Goal: Task Accomplishment & Management: Complete application form

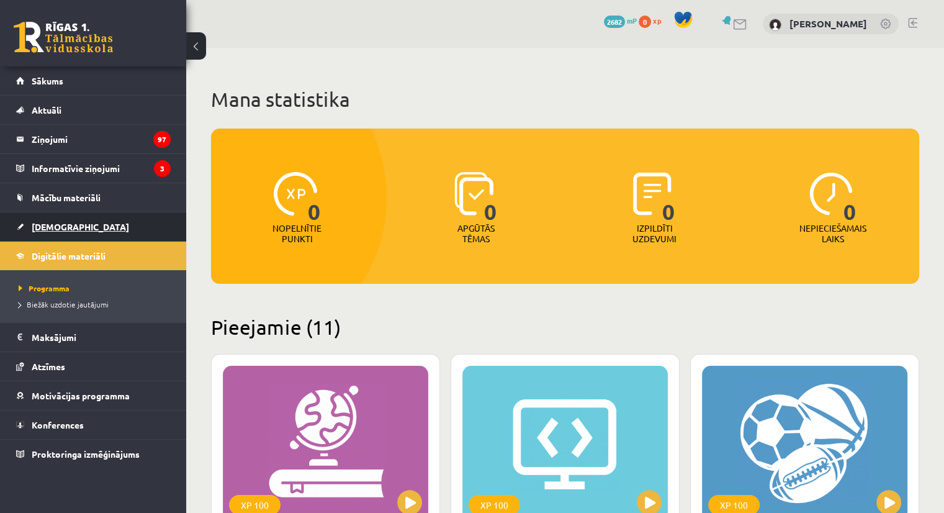
click at [48, 228] on span "[DEMOGRAPHIC_DATA]" at bounding box center [80, 226] width 97 height 11
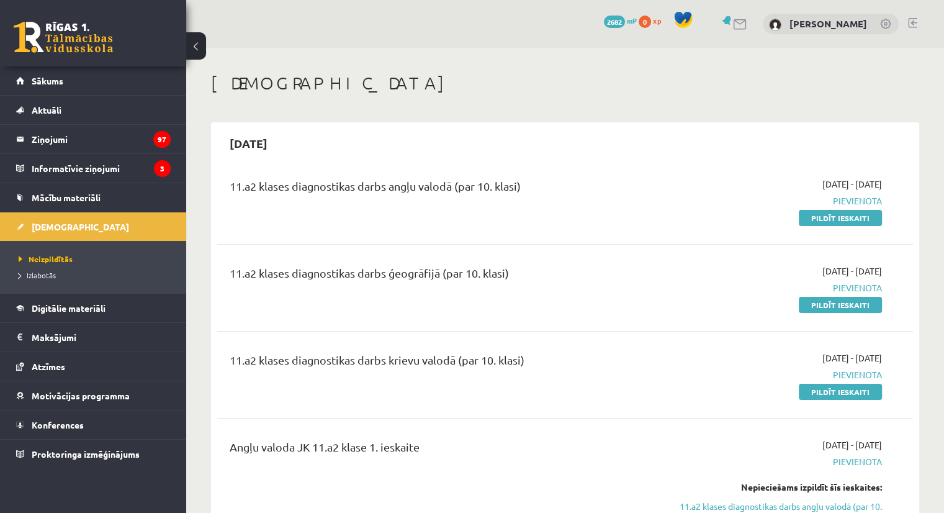
drag, startPoint x: 825, startPoint y: 391, endPoint x: 520, endPoint y: 60, distance: 449.5
click at [825, 391] on link "Pildīt ieskaiti" at bounding box center [840, 392] width 83 height 16
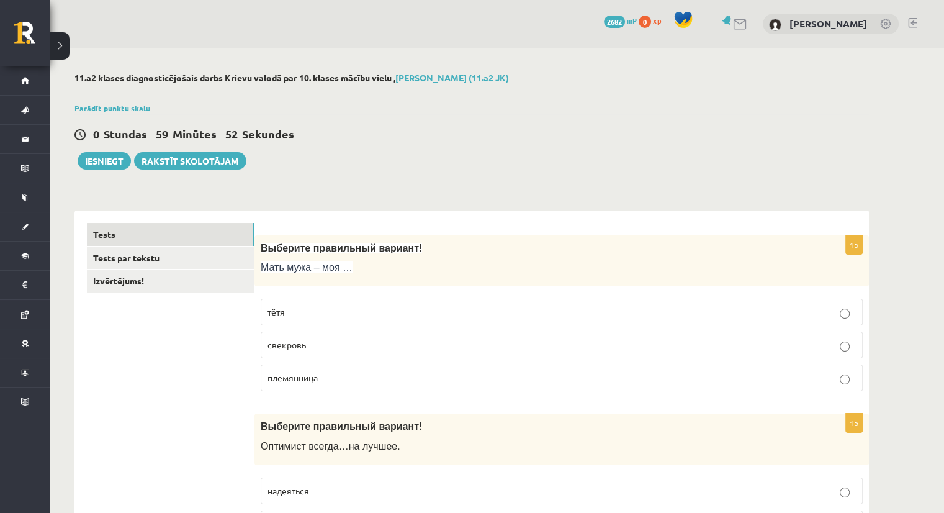
click at [334, 347] on p "свекровь" at bounding box center [562, 344] width 589 height 13
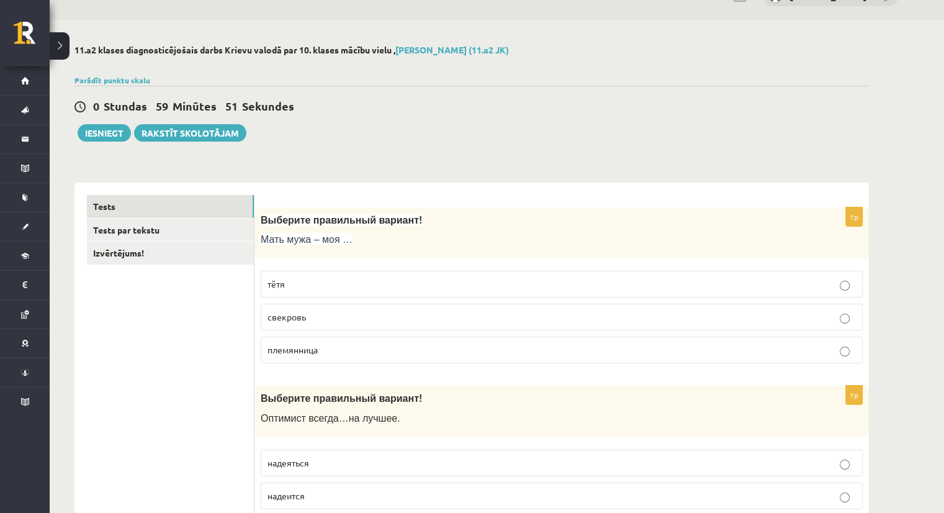
scroll to position [186, 0]
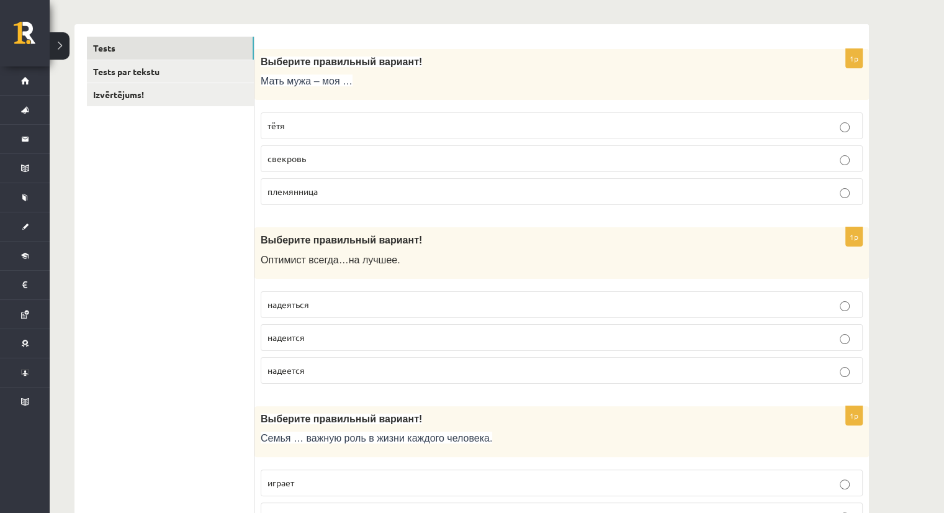
click at [303, 375] on p "надеется" at bounding box center [562, 370] width 589 height 13
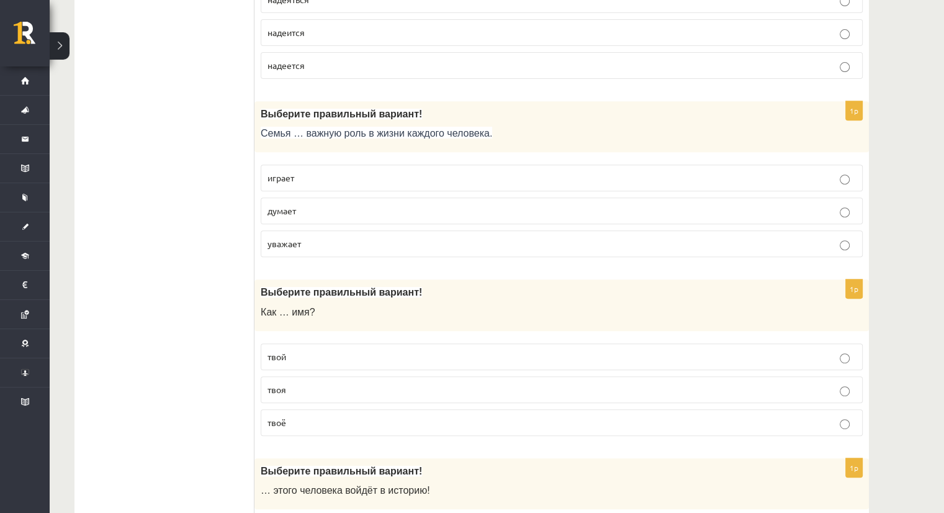
scroll to position [497, 0]
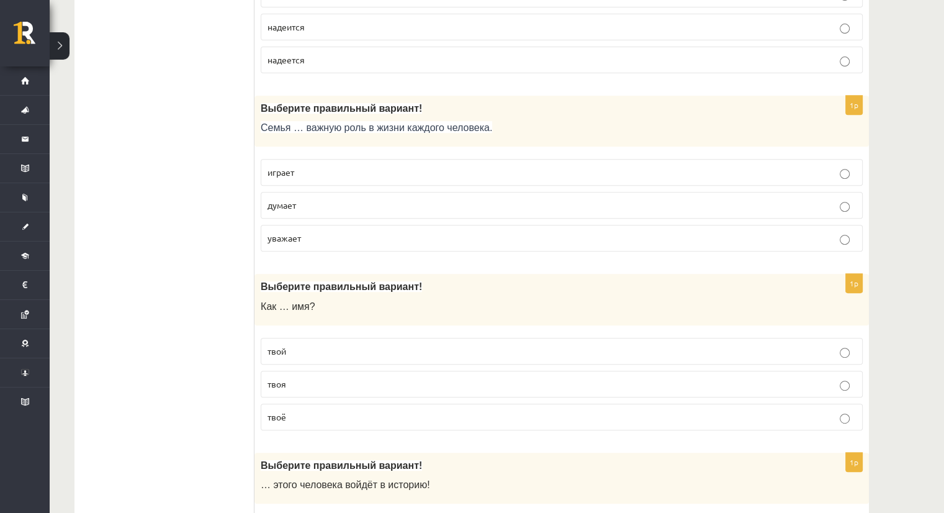
click at [300, 170] on p "играет" at bounding box center [562, 172] width 589 height 13
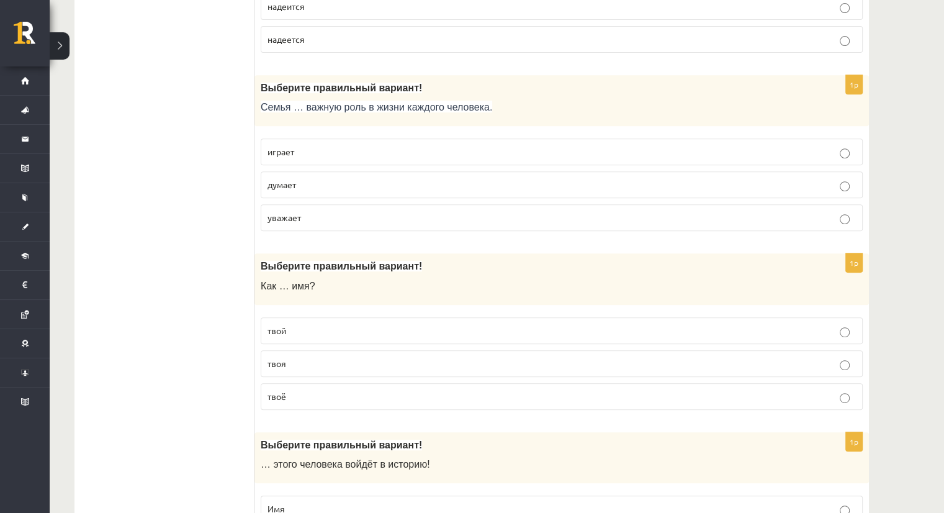
scroll to position [559, 0]
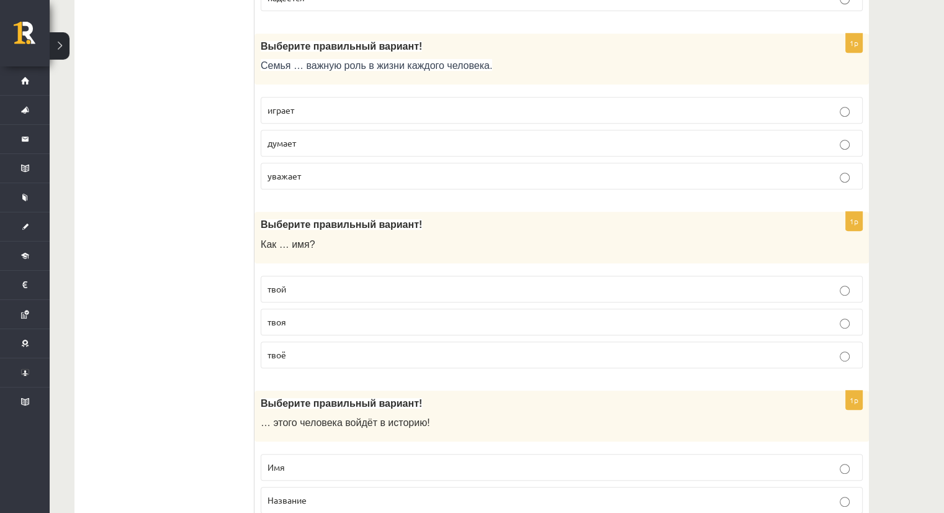
click at [289, 353] on p "твоё" at bounding box center [562, 354] width 589 height 13
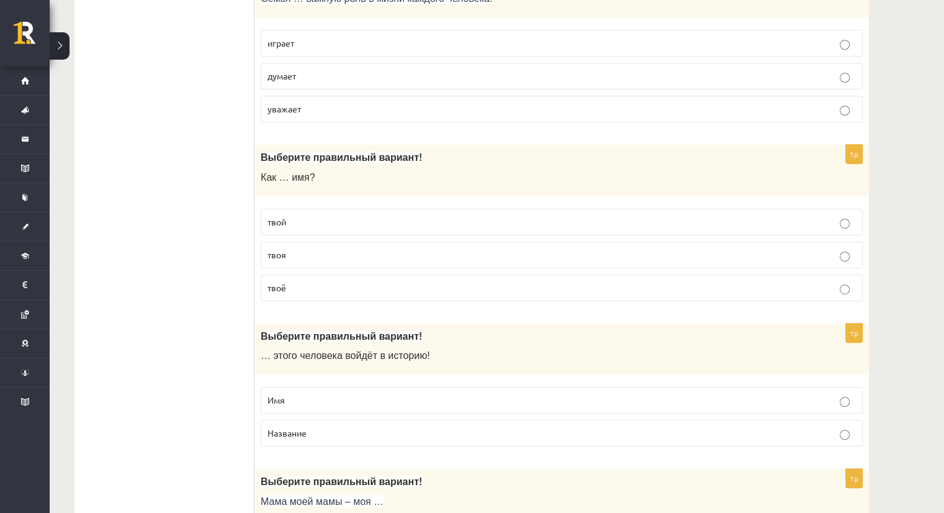
scroll to position [745, 0]
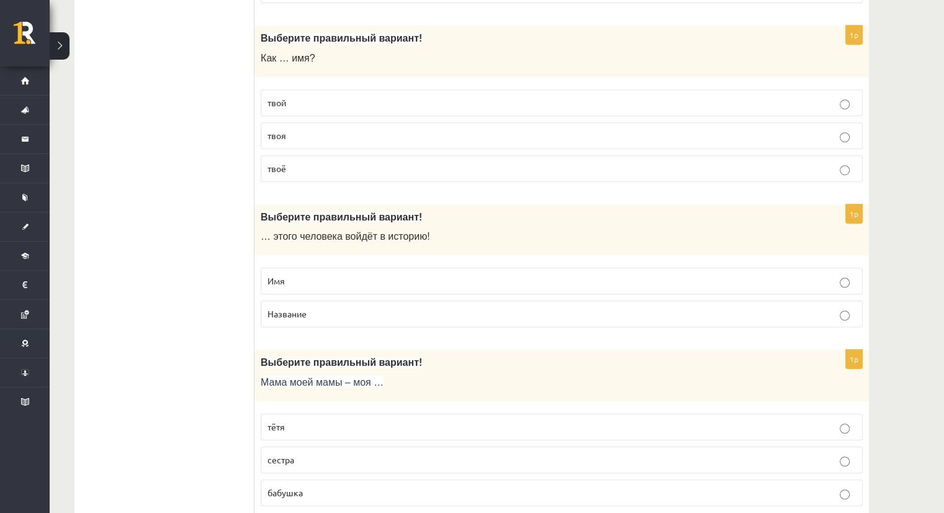
click at [305, 275] on p "Имя" at bounding box center [562, 280] width 589 height 13
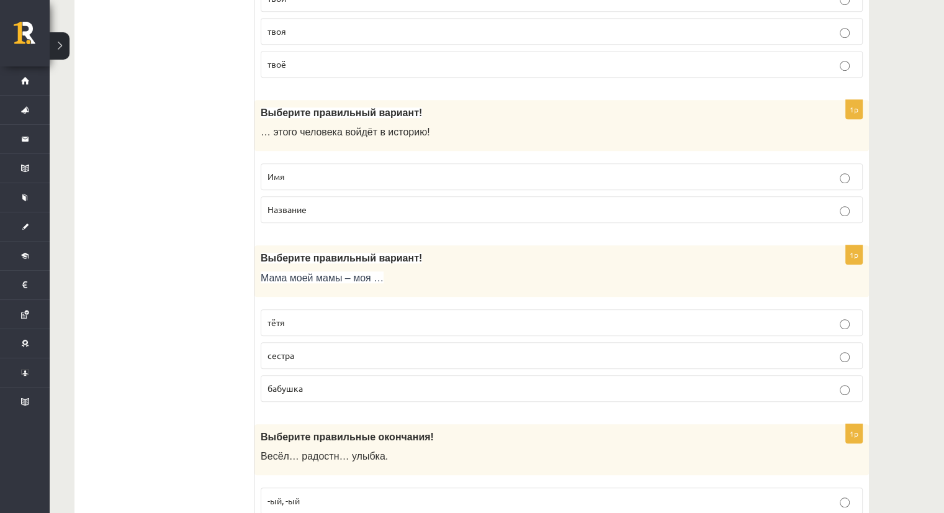
scroll to position [993, 0]
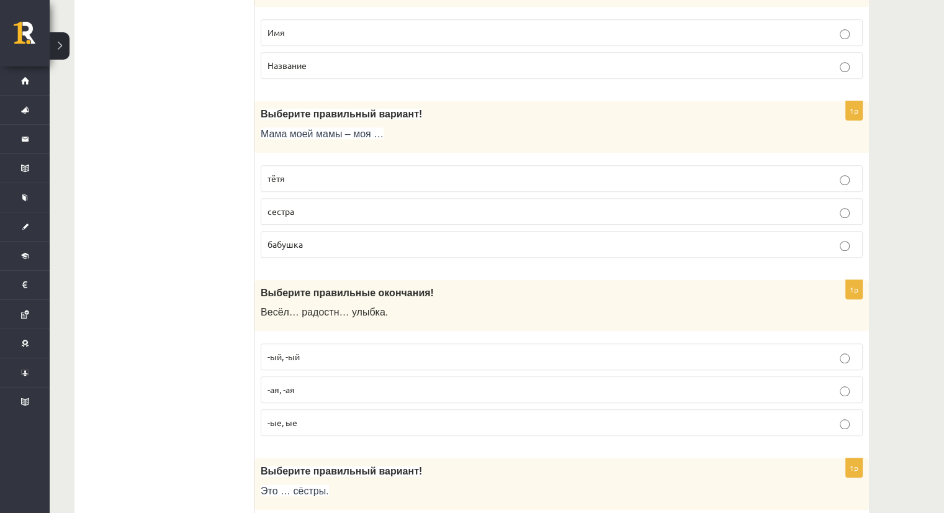
click at [306, 247] on label "бабушка" at bounding box center [562, 244] width 602 height 27
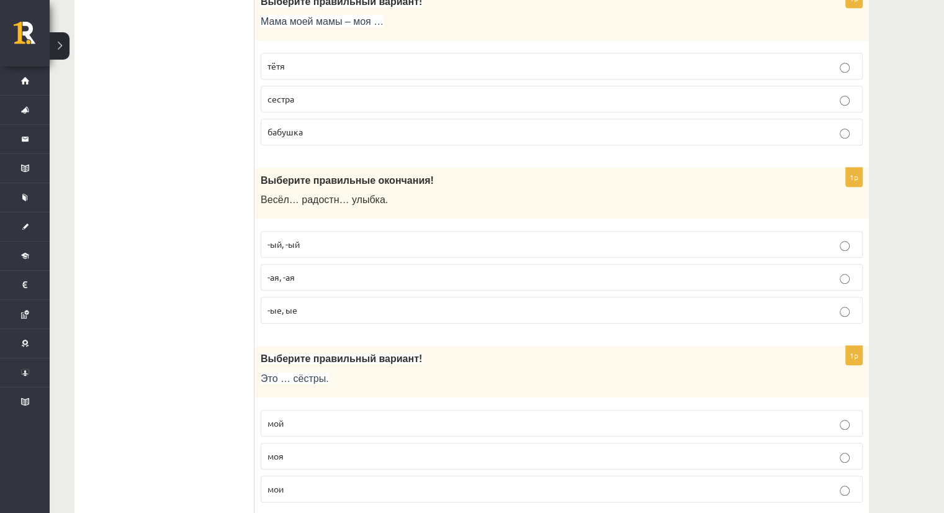
scroll to position [1118, 0]
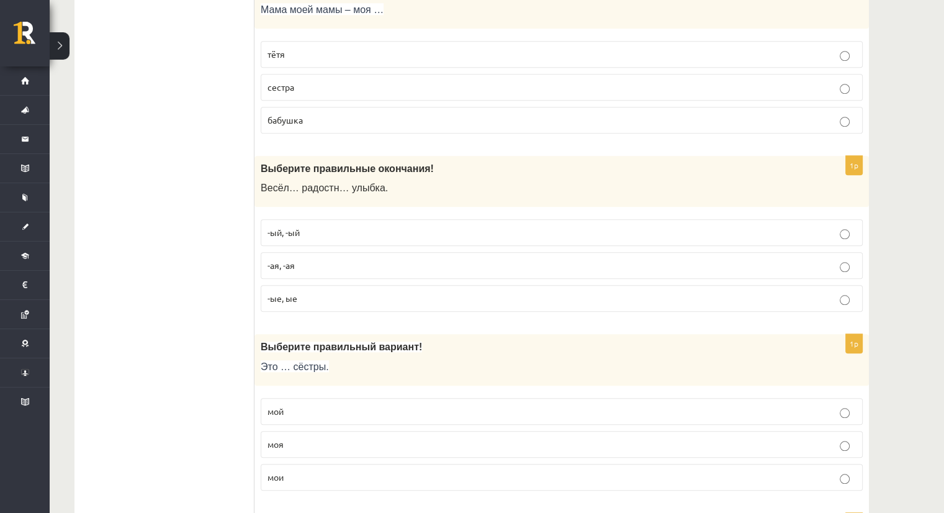
click at [303, 265] on p "-ая, -ая" at bounding box center [562, 265] width 589 height 13
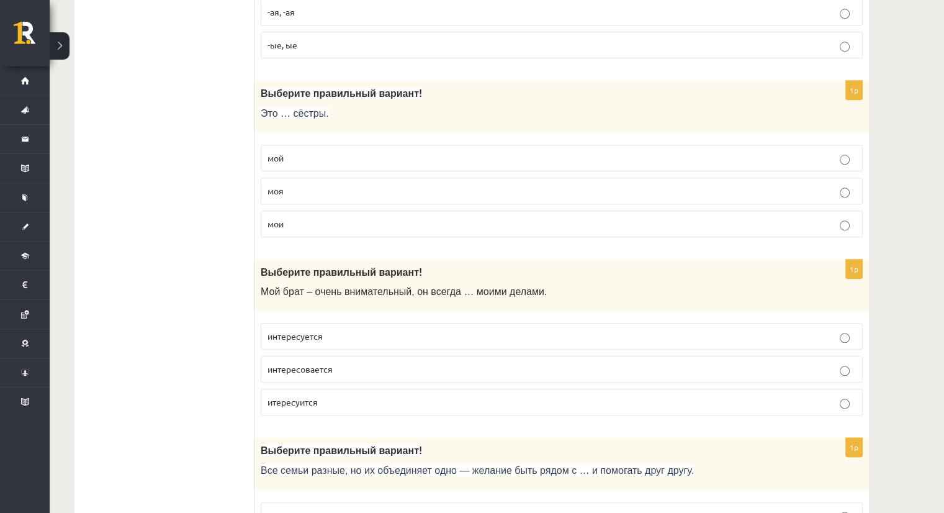
scroll to position [1366, 0]
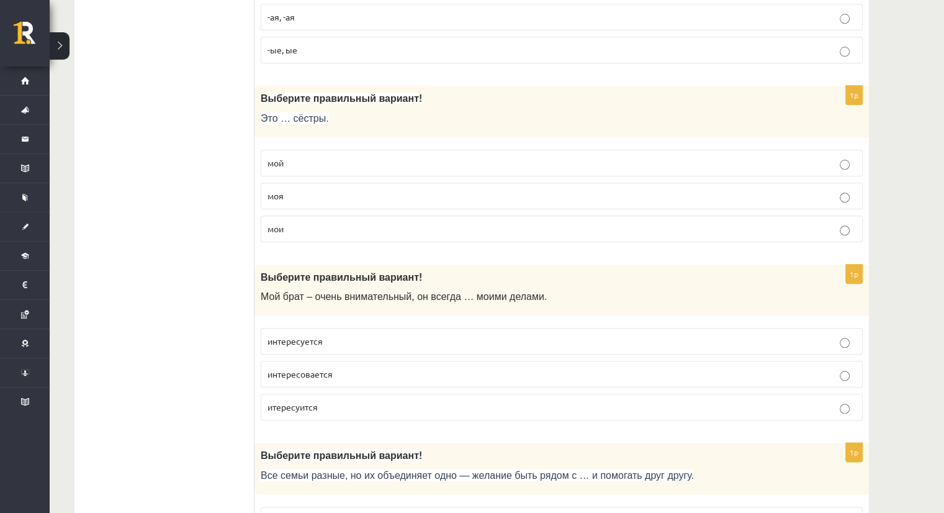
click at [308, 224] on p "мои" at bounding box center [562, 228] width 589 height 13
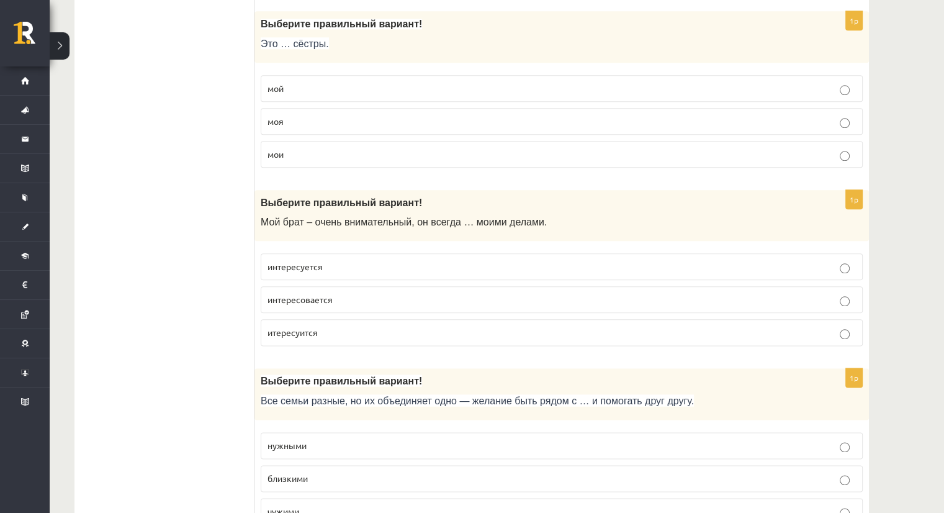
scroll to position [1490, 0]
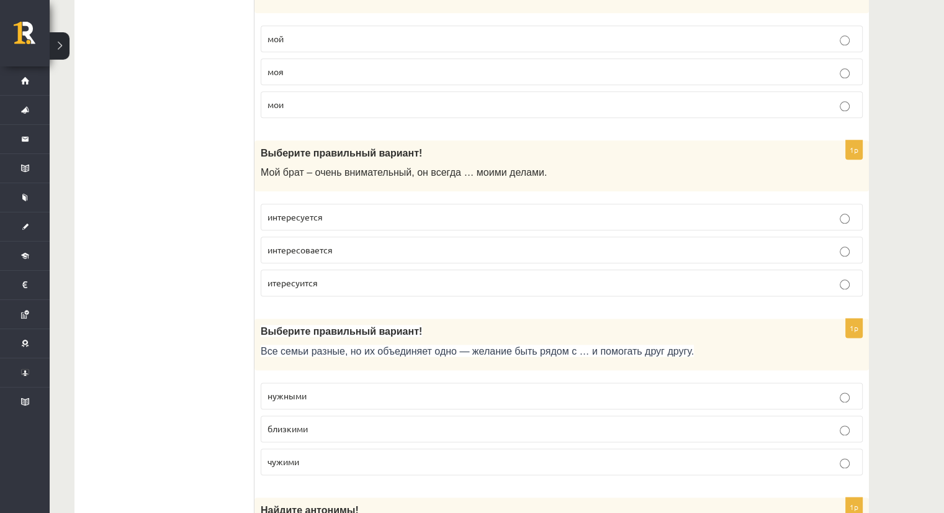
click at [307, 213] on span "интересуется" at bounding box center [295, 216] width 55 height 11
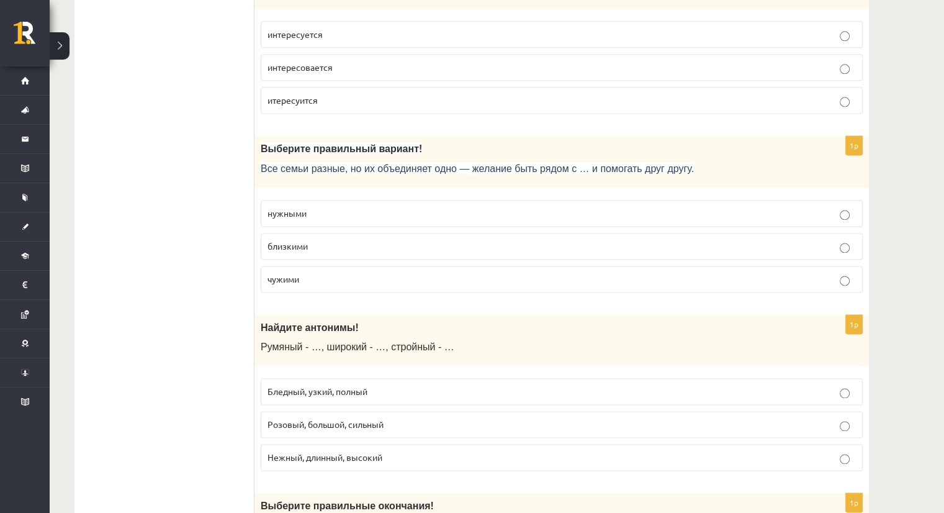
scroll to position [1676, 0]
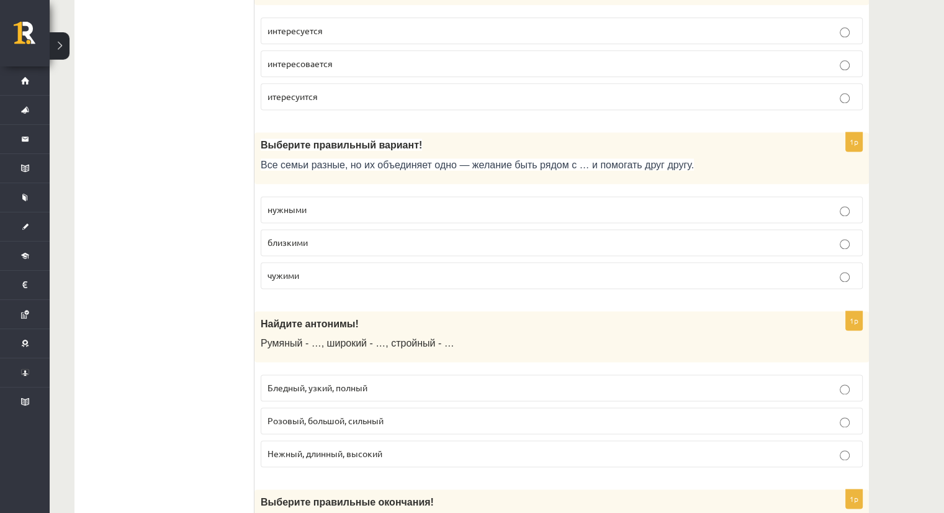
click at [305, 240] on p "близкими" at bounding box center [562, 242] width 589 height 13
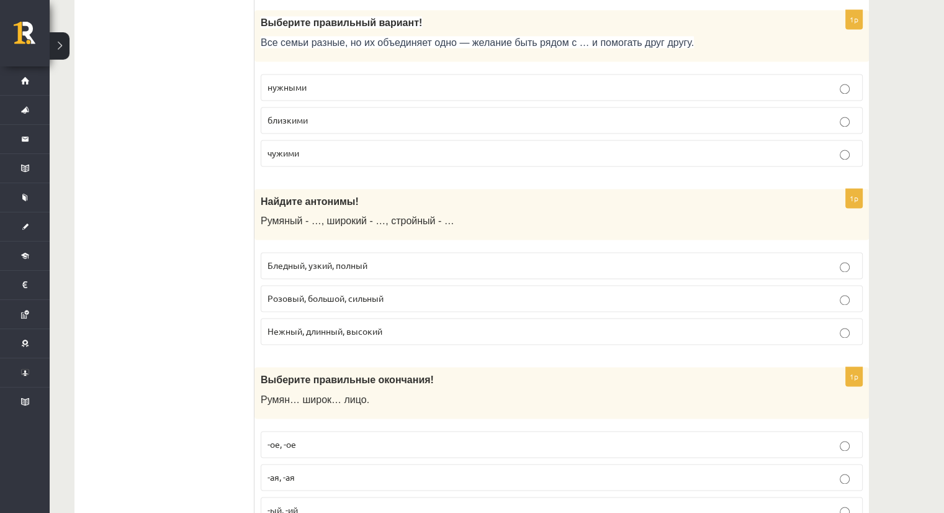
scroll to position [1801, 0]
click at [350, 260] on span "Бледный, узкий, полный" at bounding box center [318, 263] width 100 height 11
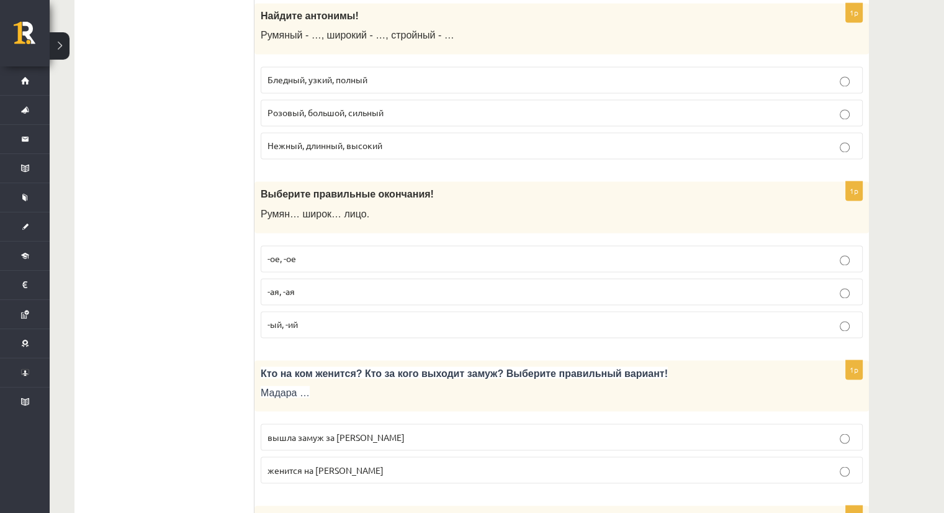
scroll to position [1987, 0]
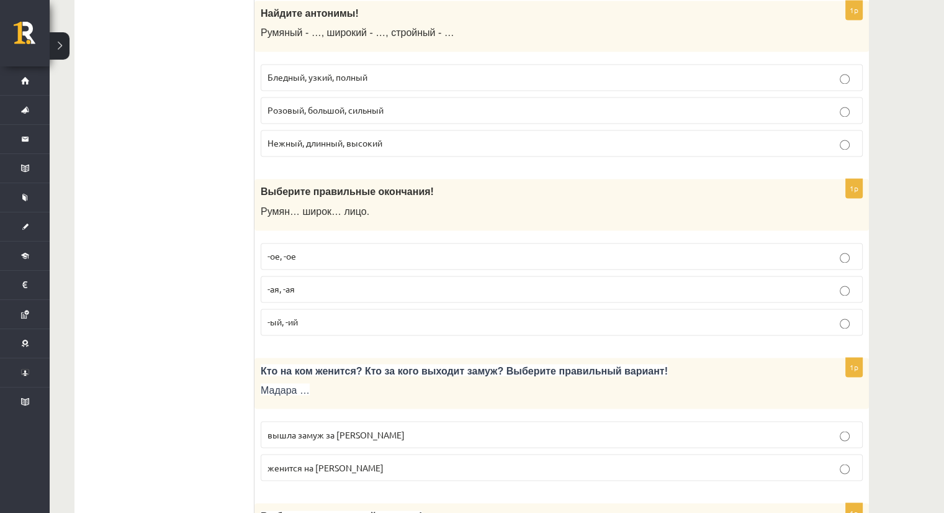
click at [314, 243] on label "-ое, -ое" at bounding box center [562, 256] width 602 height 27
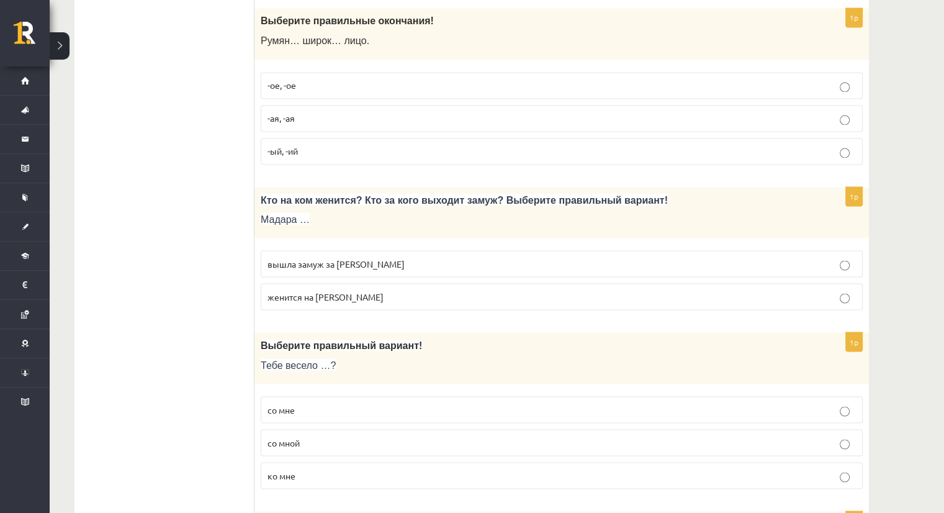
scroll to position [2173, 0]
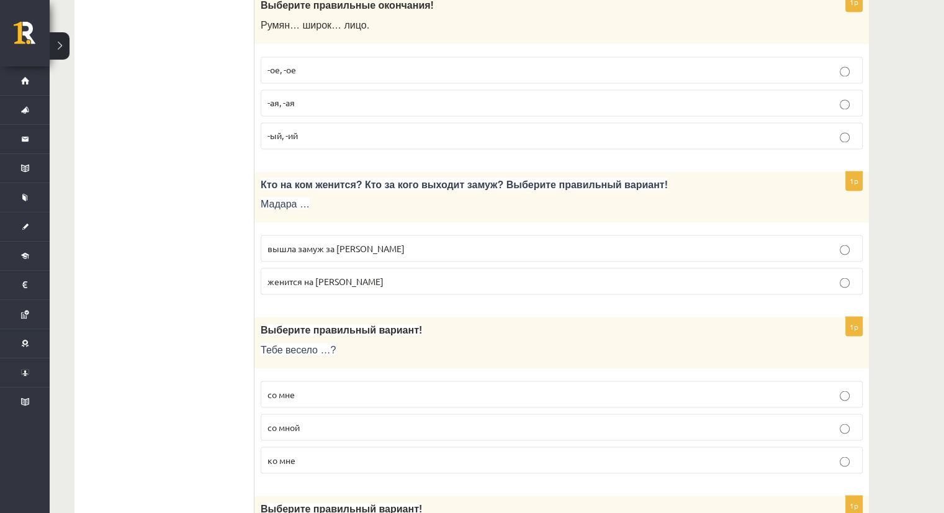
click at [292, 242] on span "вышла замуж за Марка" at bounding box center [336, 247] width 137 height 11
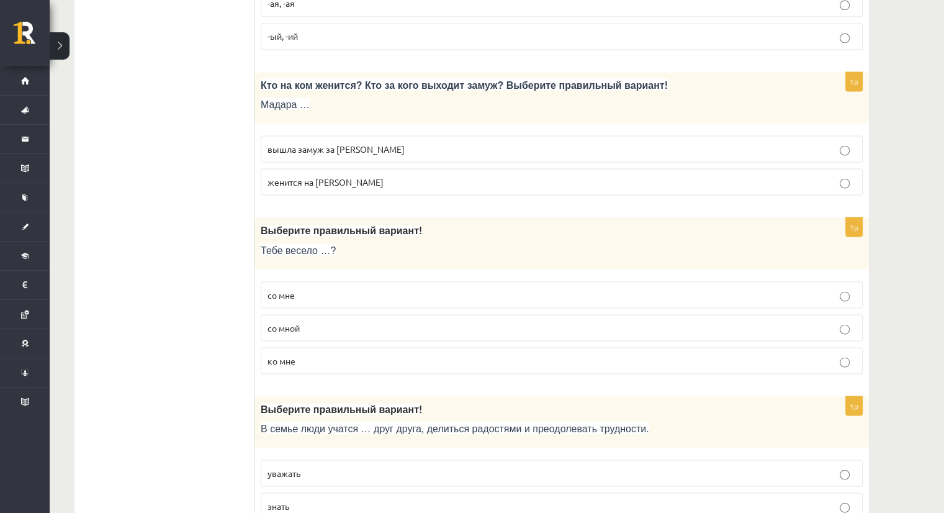
scroll to position [2297, 0]
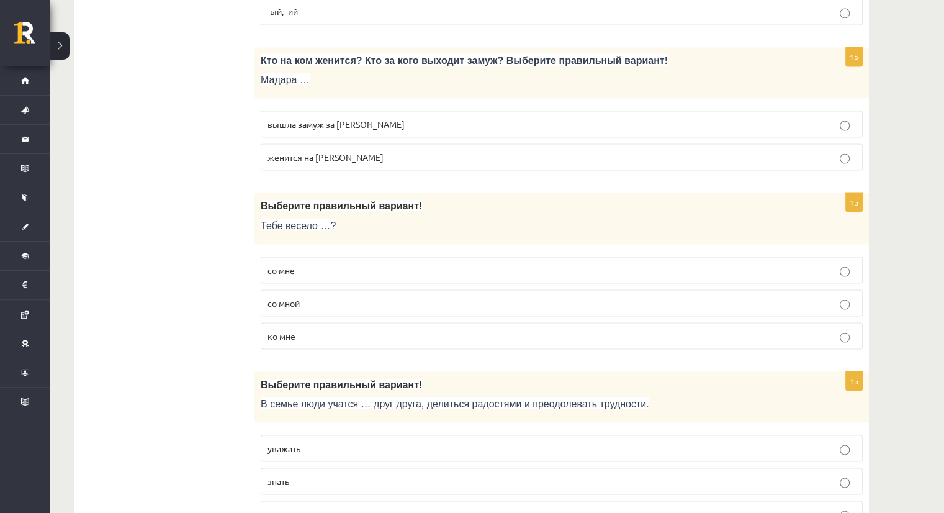
click at [295, 297] on span "со мной" at bounding box center [284, 302] width 32 height 11
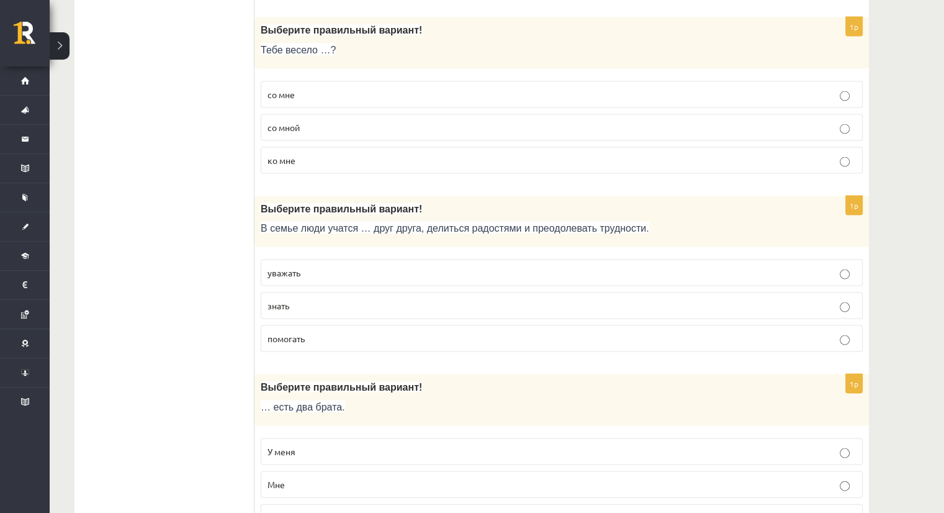
scroll to position [2484, 0]
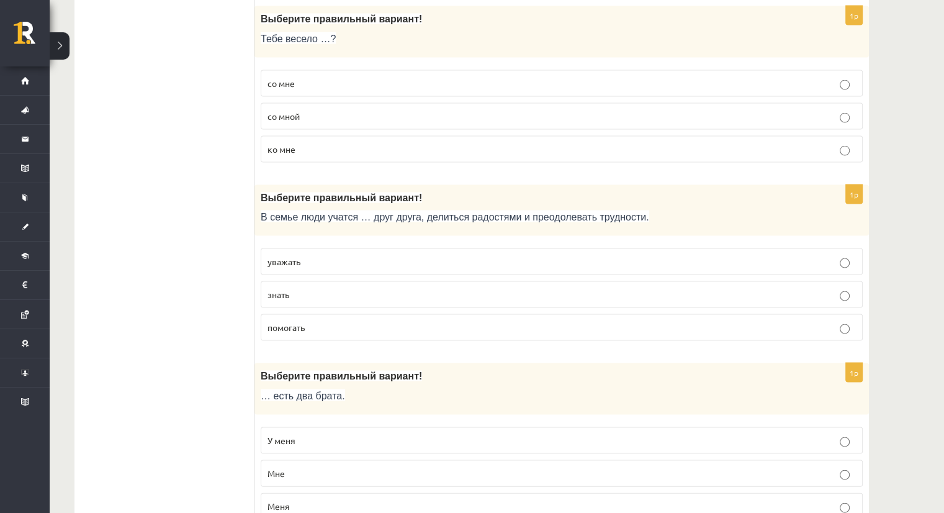
click at [325, 255] on p "уважать" at bounding box center [562, 261] width 589 height 13
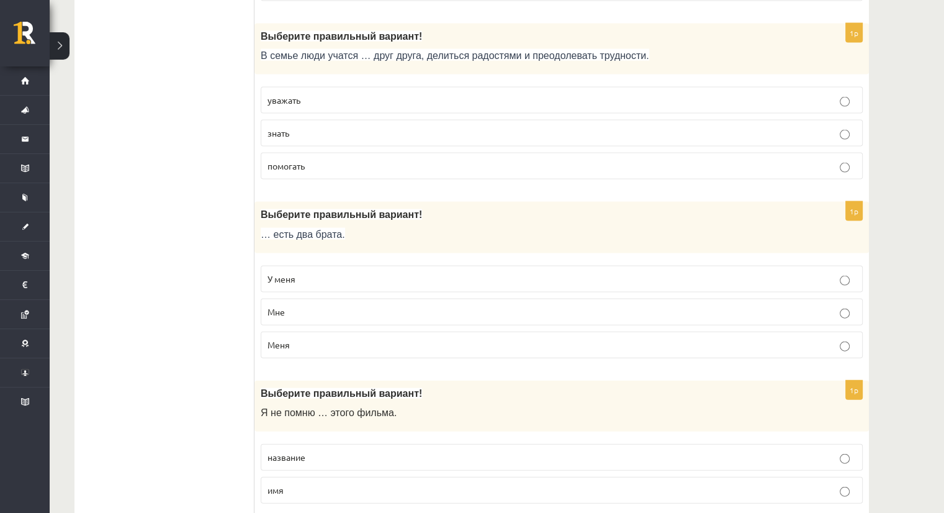
scroll to position [2670, 0]
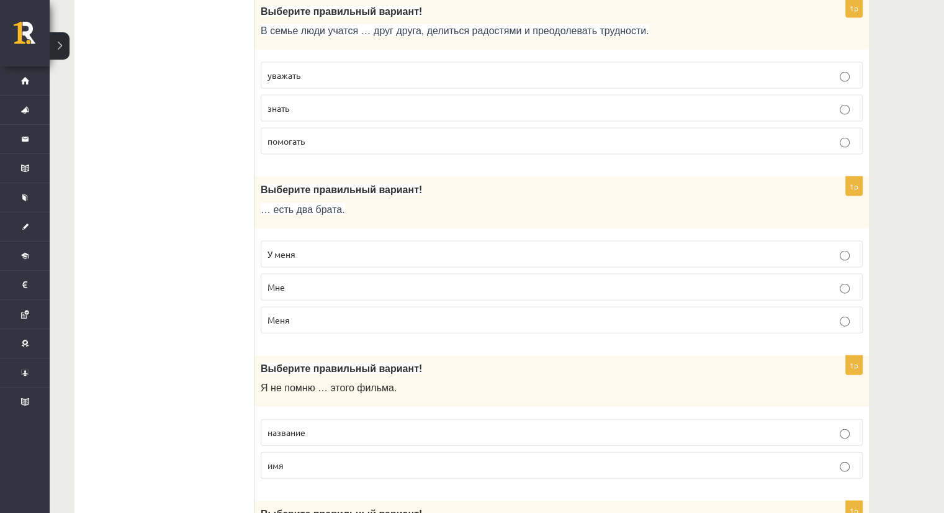
click at [305, 241] on label "У меня" at bounding box center [562, 254] width 602 height 27
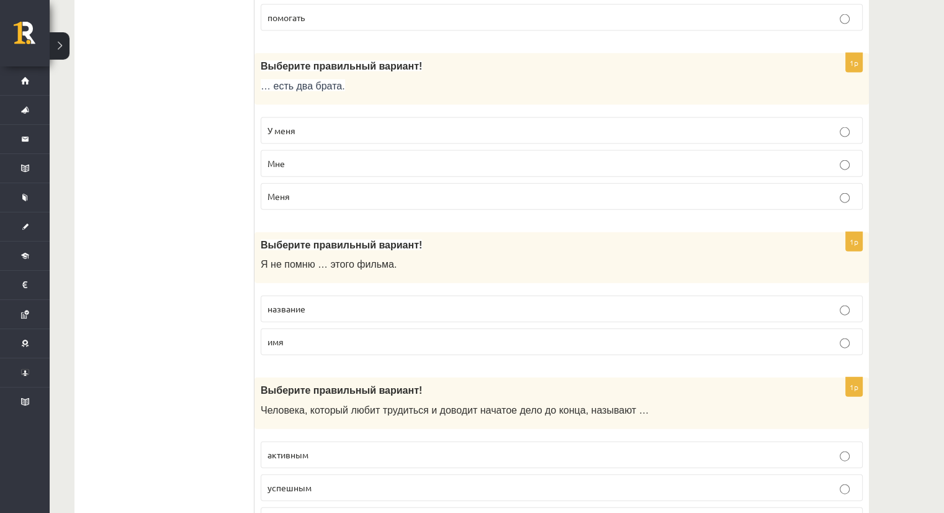
scroll to position [2856, 0]
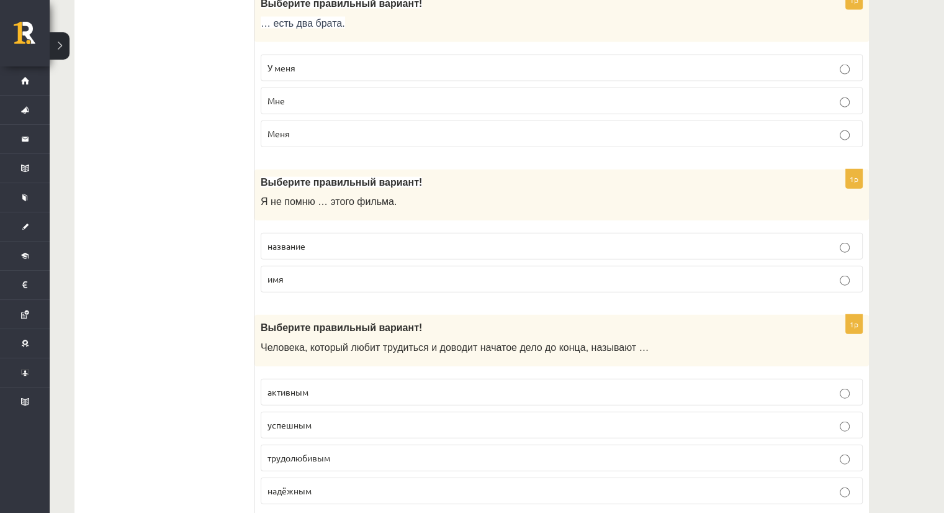
click at [338, 240] on p "название" at bounding box center [562, 246] width 589 height 13
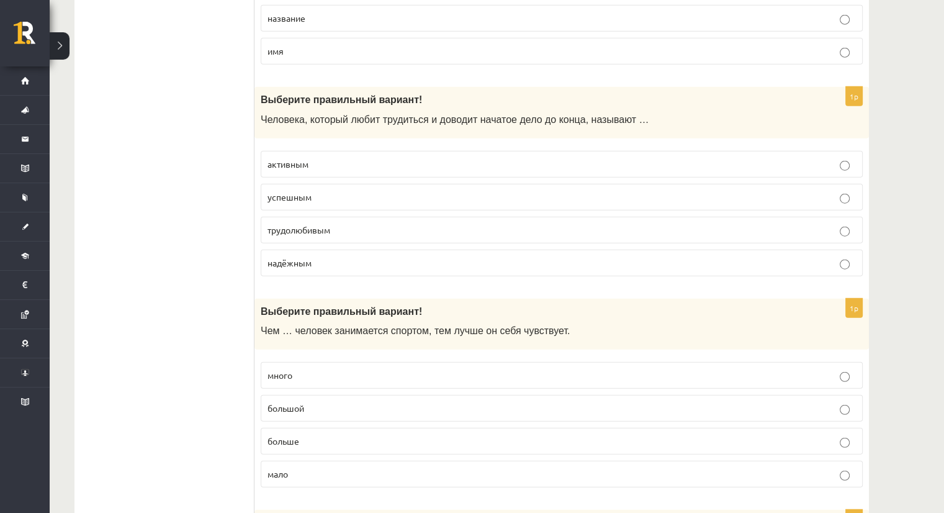
scroll to position [3042, 0]
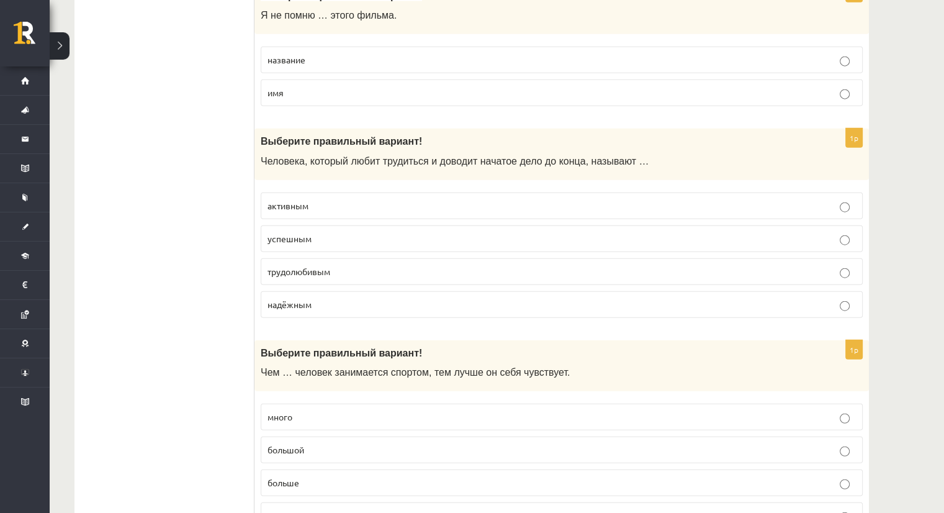
click at [313, 298] on p "надёжным" at bounding box center [562, 304] width 589 height 13
click at [334, 274] on fieldset "активным успешным трудолюбивым надёжным" at bounding box center [562, 253] width 602 height 135
click at [343, 265] on p "трудолюбивым" at bounding box center [562, 271] width 589 height 13
click at [325, 297] on label "надёжным" at bounding box center [562, 304] width 602 height 27
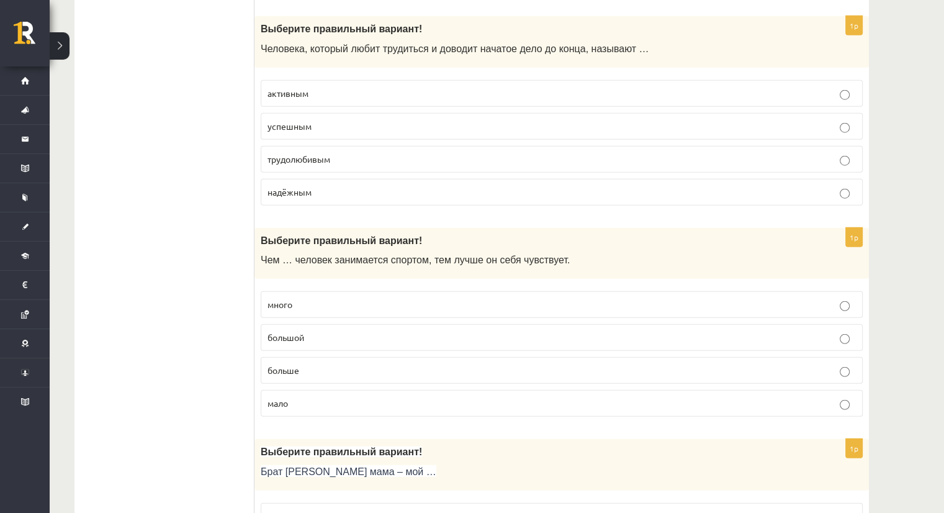
scroll to position [3167, 0]
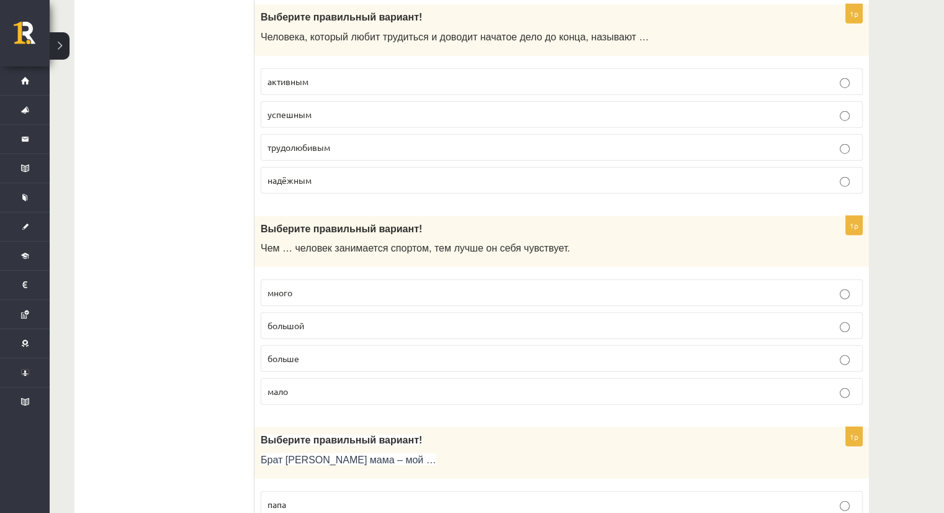
click at [310, 352] on p "больше" at bounding box center [562, 358] width 589 height 13
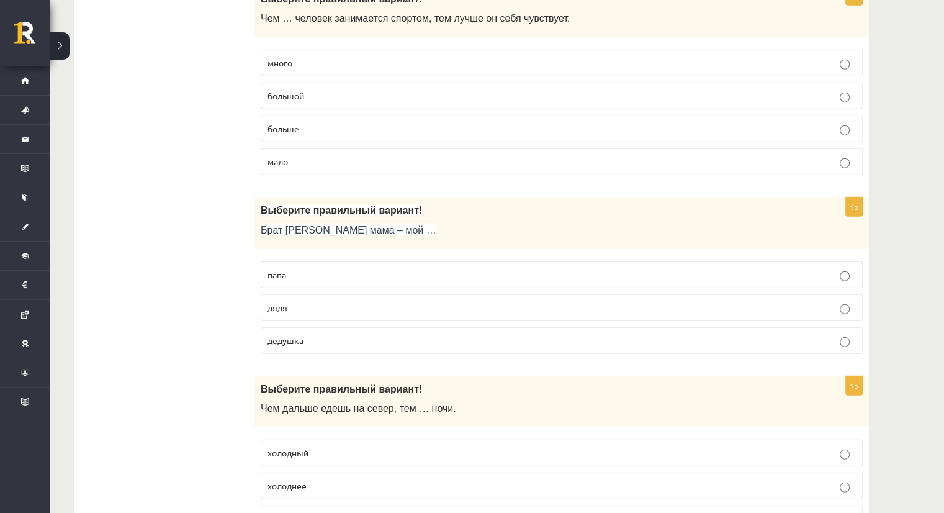
scroll to position [3415, 0]
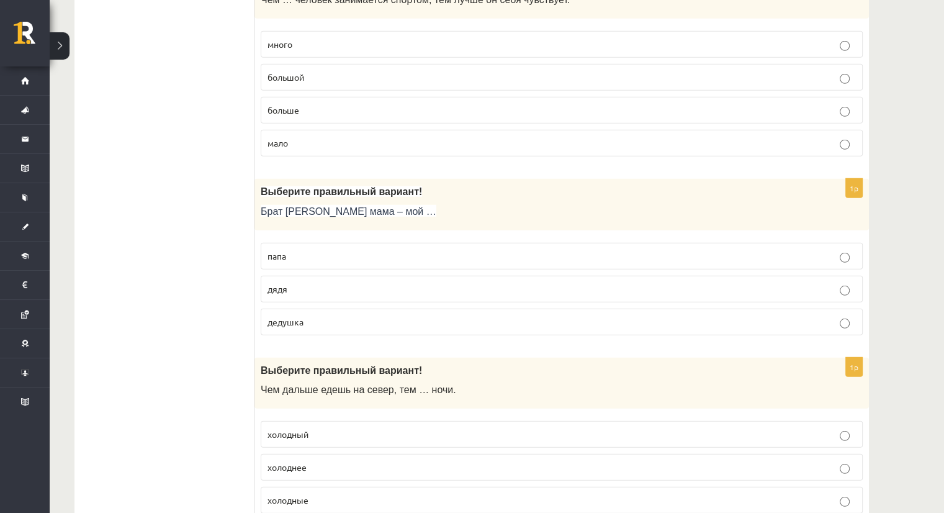
click at [272, 282] on label "дядя" at bounding box center [562, 289] width 602 height 27
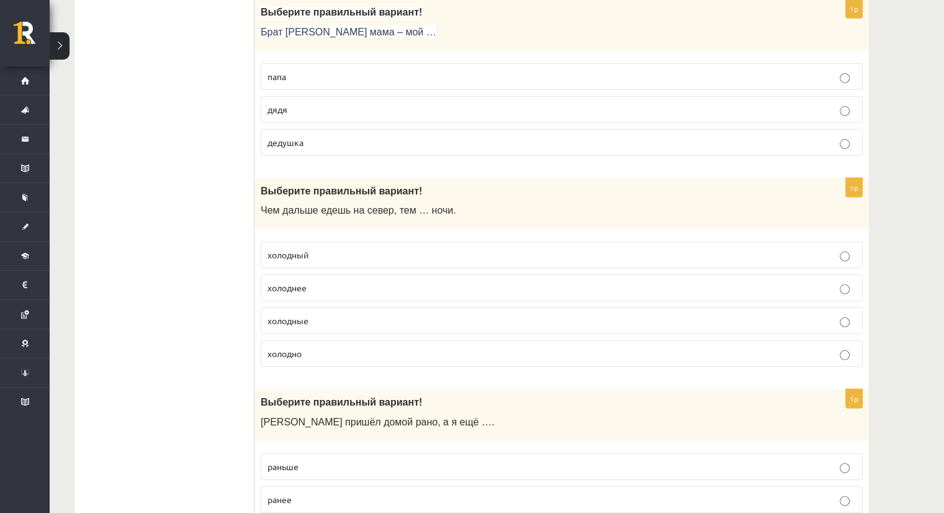
scroll to position [3601, 0]
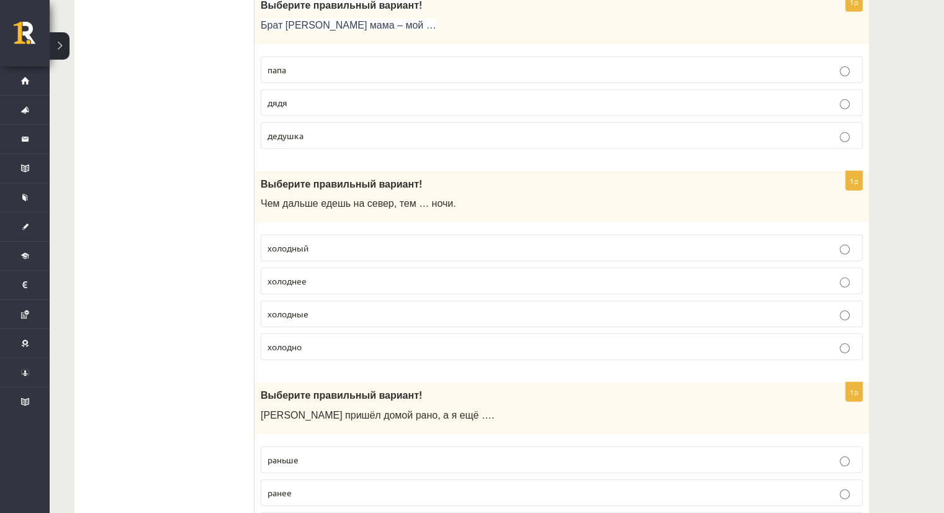
click at [306, 275] on span "холоднее" at bounding box center [287, 280] width 39 height 11
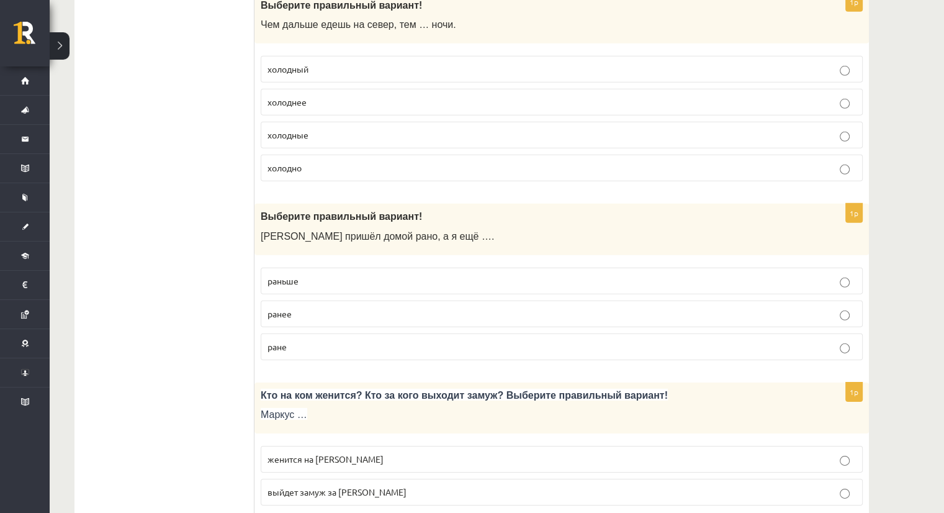
scroll to position [3788, 0]
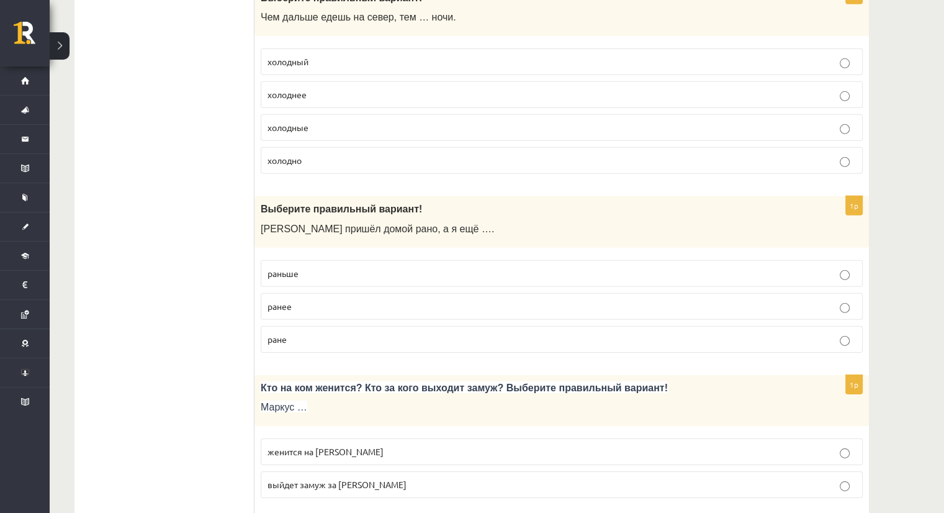
click at [307, 267] on p "раньше" at bounding box center [562, 273] width 589 height 13
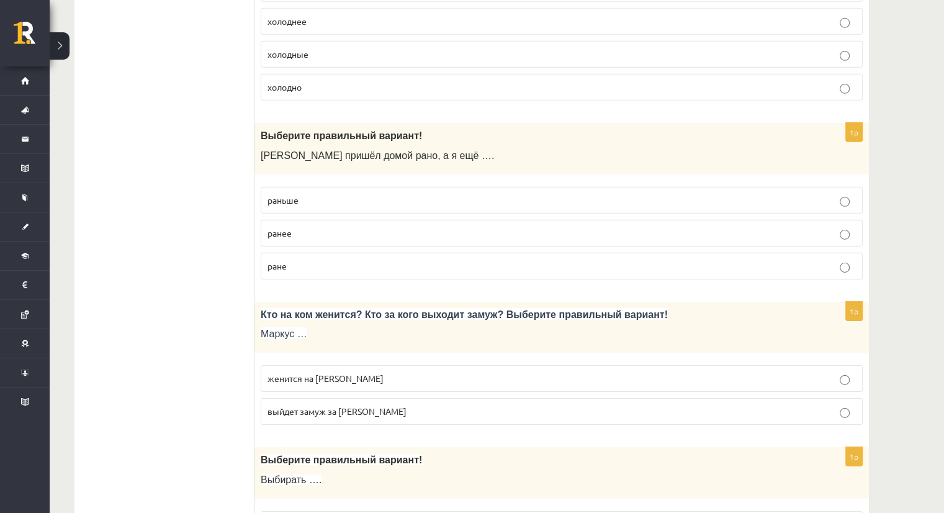
scroll to position [3947, 0]
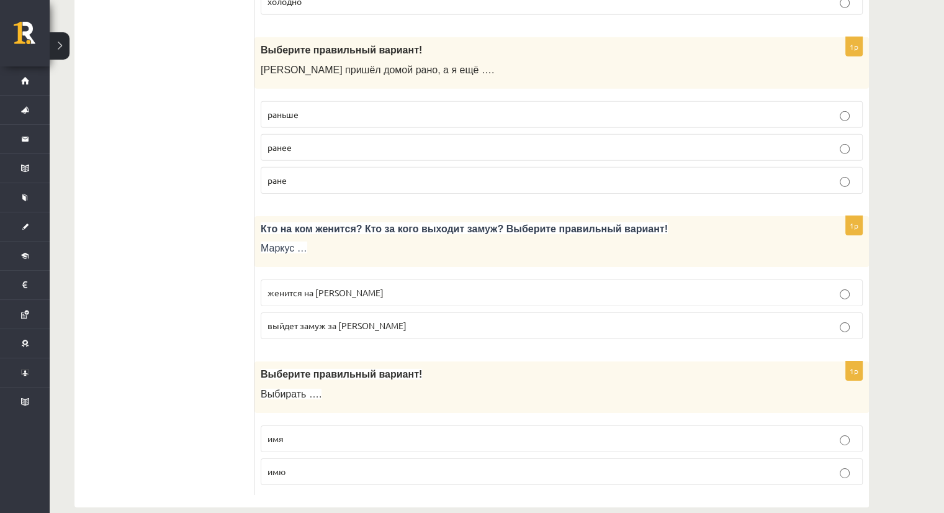
click at [338, 287] on span "женится на Агнии" at bounding box center [326, 292] width 116 height 11
click at [382, 432] on p "имя" at bounding box center [562, 438] width 589 height 13
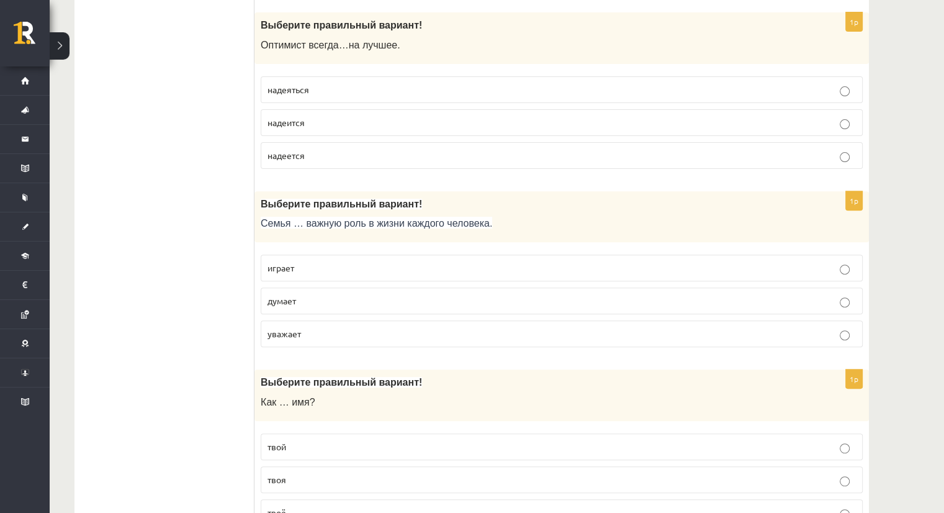
scroll to position [0, 0]
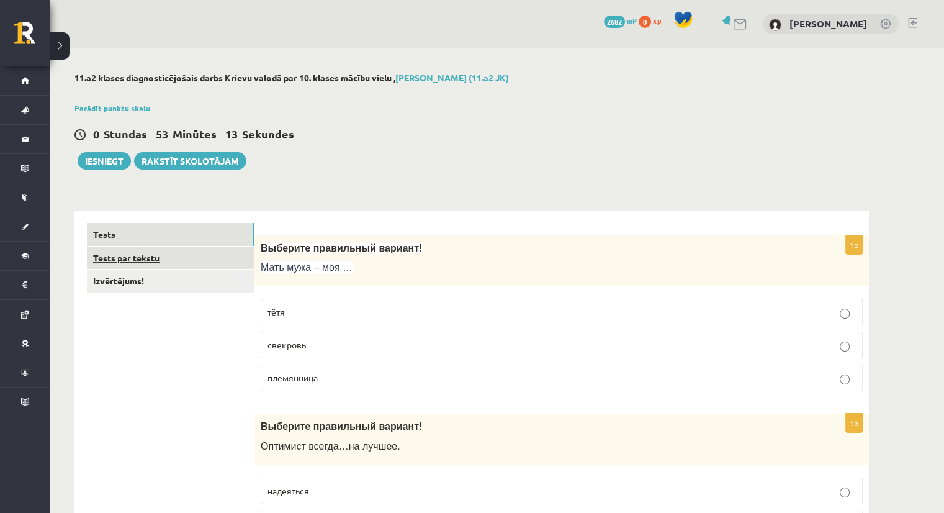
click at [159, 253] on link "Tests par tekstu" at bounding box center [170, 258] width 167 height 23
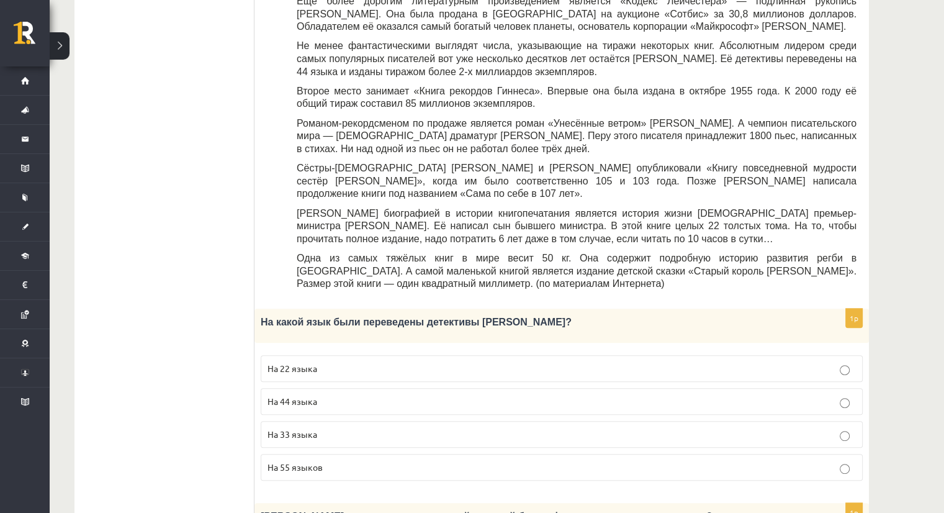
scroll to position [390, 0]
click at [327, 394] on p "На 44 языка" at bounding box center [562, 400] width 589 height 13
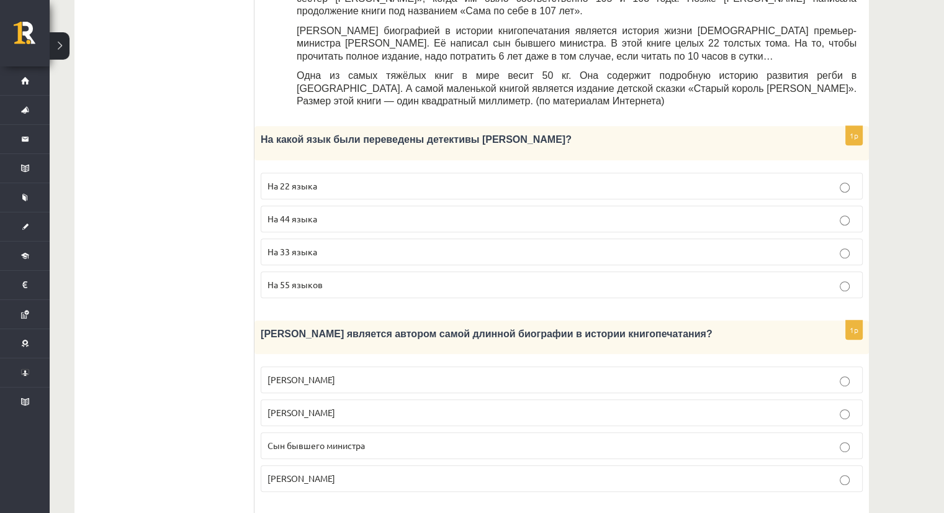
scroll to position [576, 0]
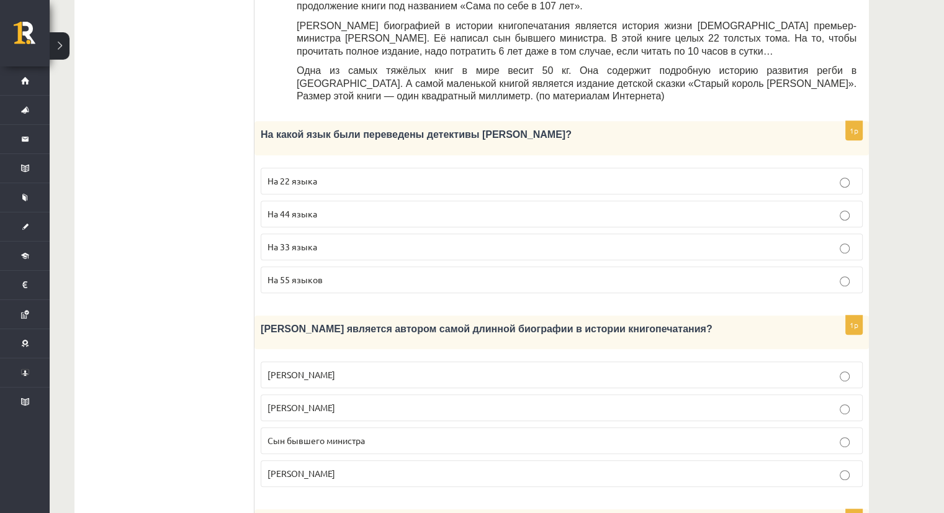
click at [382, 401] on p "Лопе де Вега" at bounding box center [562, 407] width 589 height 13
click at [321, 435] on span "Сын бывшего министра" at bounding box center [316, 440] width 97 height 11
click at [348, 435] on span "Сын бывшего министра" at bounding box center [316, 440] width 97 height 11
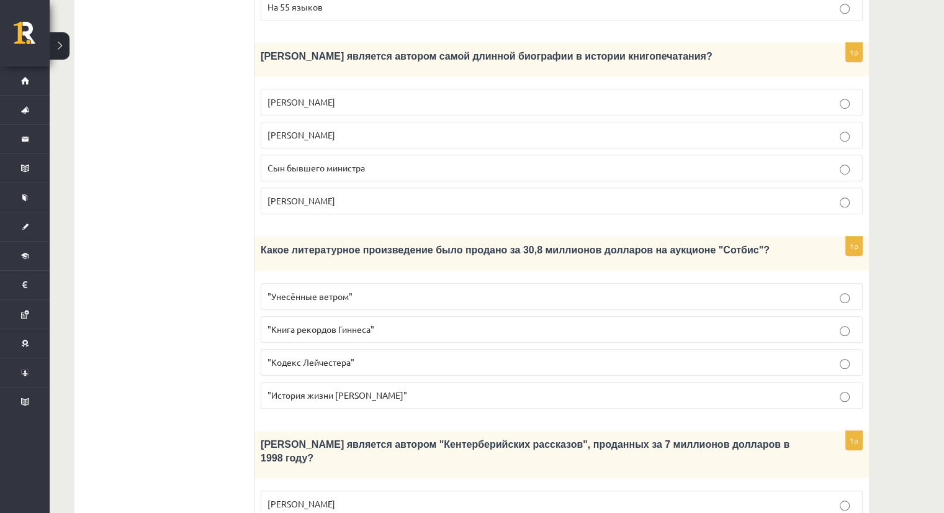
scroll to position [887, 0]
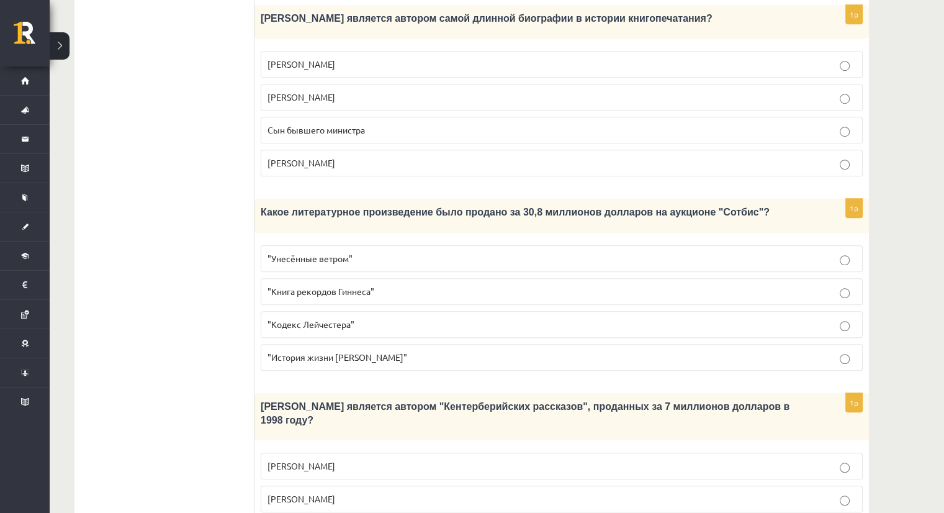
click at [328, 318] on p ""Кодекс Лейчестера"" at bounding box center [562, 324] width 589 height 13
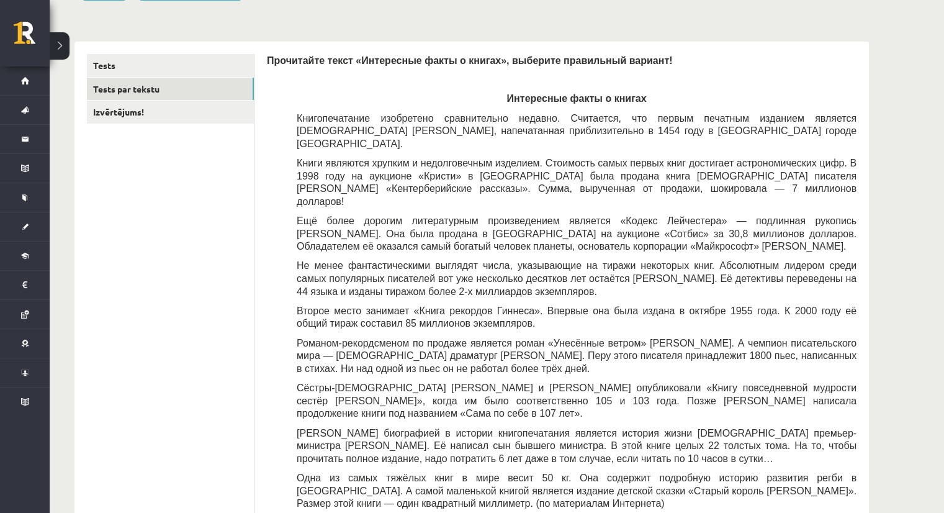
scroll to position [142, 0]
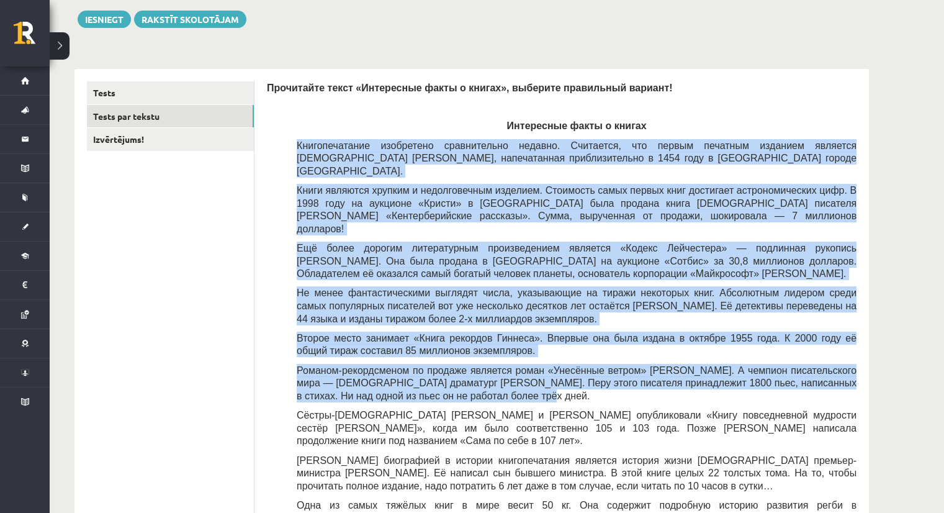
drag, startPoint x: 360, startPoint y: 147, endPoint x: 592, endPoint y: 369, distance: 321.0
click at [589, 363] on div "Прочитайте текст «Интересные факты о книгах», выберите правильный вариант! Инте…" at bounding box center [562, 312] width 590 height 463
click at [283, 315] on div "Прочитайте текст «Интересные факты о книгах», выберите правильный вариант! Инте…" at bounding box center [562, 312] width 590 height 463
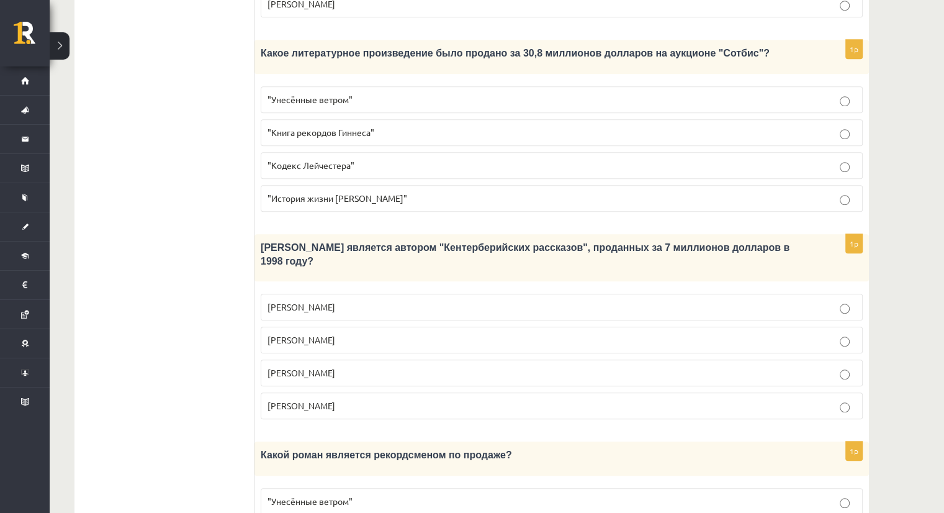
scroll to position [1056, 0]
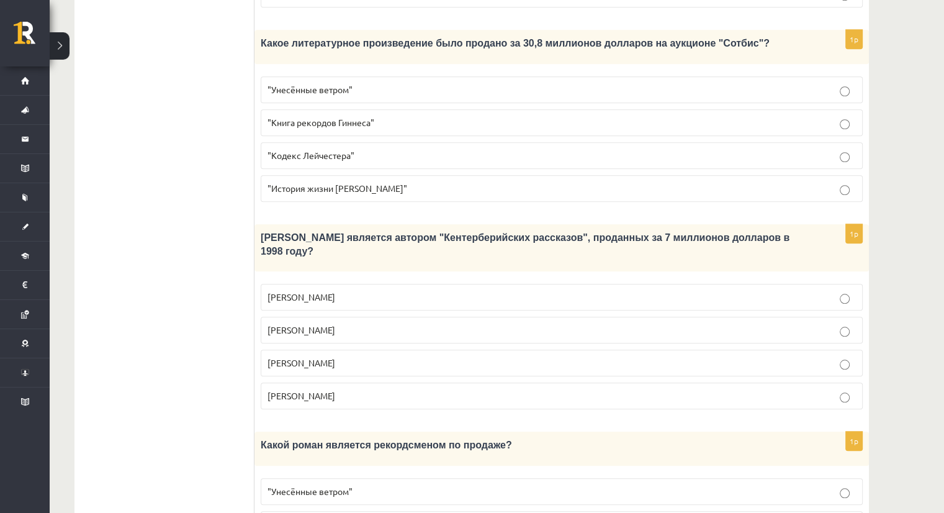
click at [316, 357] on span "Джефри Чосер" at bounding box center [302, 362] width 68 height 11
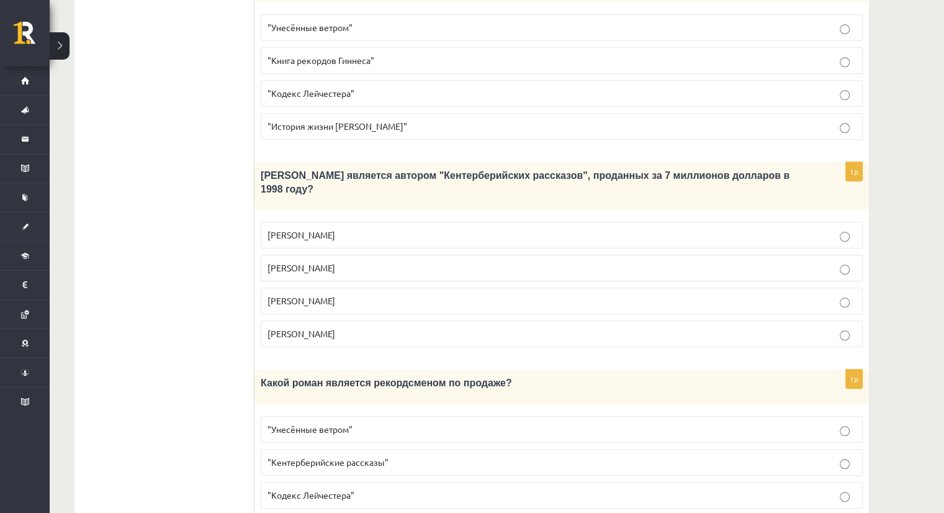
scroll to position [1135, 0]
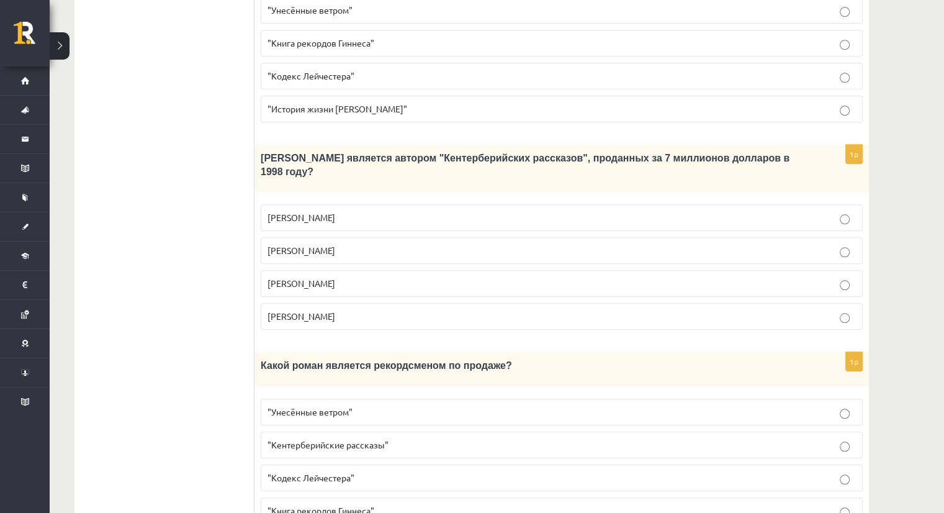
click at [340, 405] on p ""Унесённые ветром"" at bounding box center [562, 411] width 589 height 13
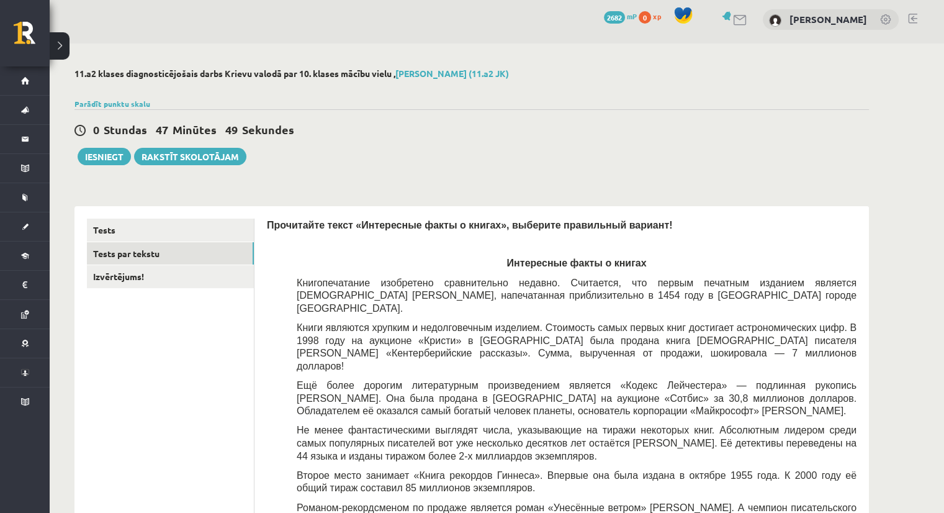
scroll to position [0, 0]
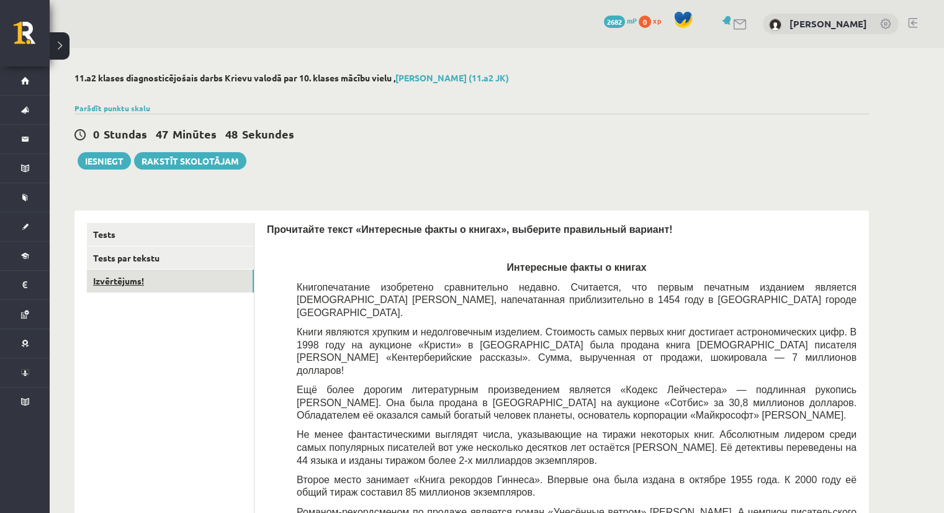
click at [138, 289] on link "Izvērtējums!" at bounding box center [170, 280] width 167 height 23
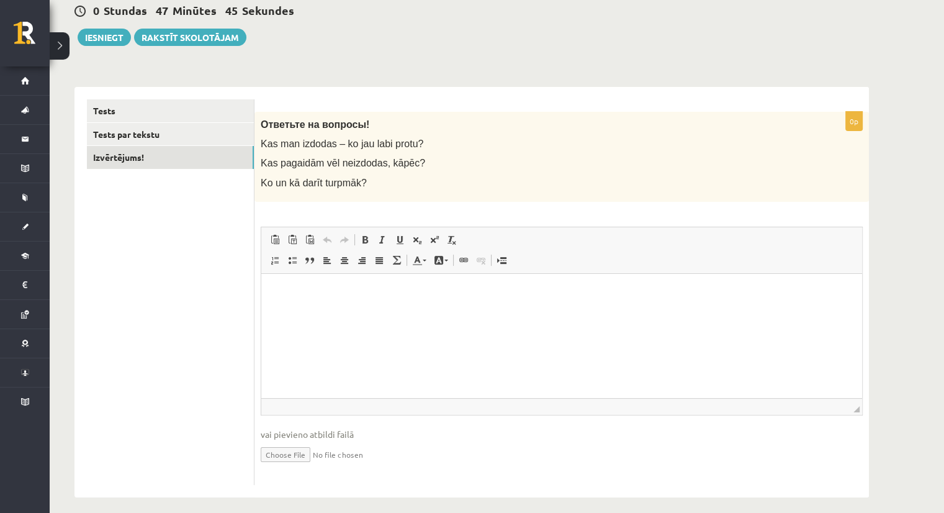
scroll to position [124, 0]
click at [346, 305] on html at bounding box center [561, 292] width 601 height 38
drag, startPoint x: 434, startPoint y: 300, endPoint x: 301, endPoint y: 304, distance: 133.6
click at [261, 299] on html "**********" at bounding box center [561, 302] width 601 height 59
click at [410, 295] on p "**********" at bounding box center [562, 291] width 577 height 13
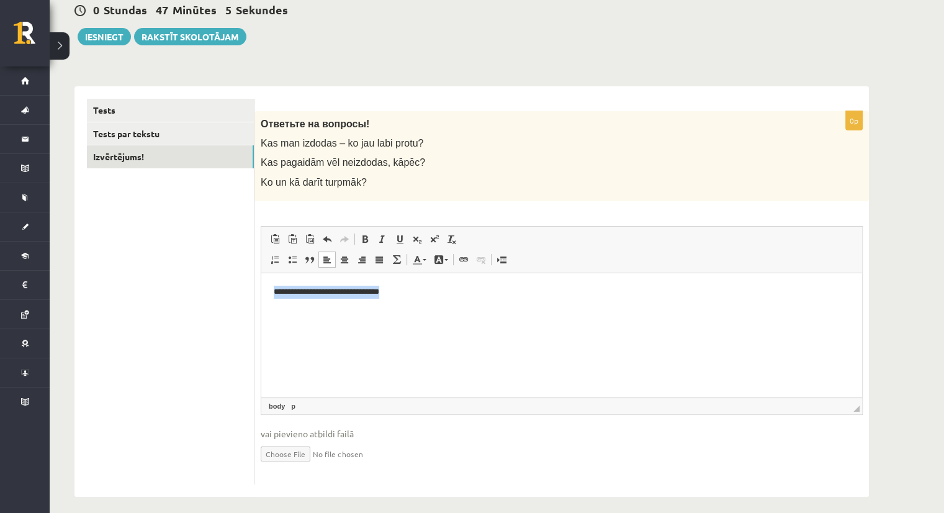
drag, startPoint x: 402, startPoint y: 293, endPoint x: 239, endPoint y: 292, distance: 162.7
click at [261, 292] on html "**********" at bounding box center [561, 302] width 601 height 59
click at [91, 30] on button "Iesniegt" at bounding box center [104, 36] width 53 height 17
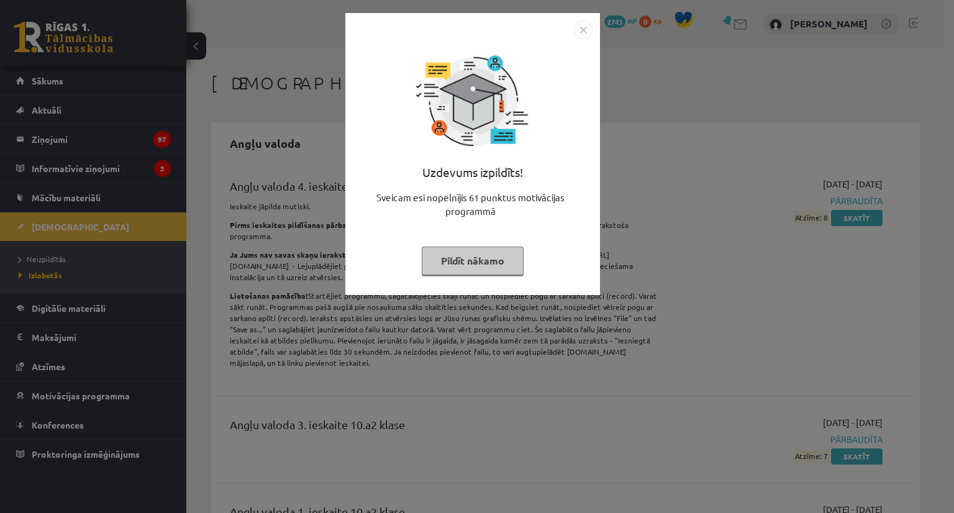
click at [490, 256] on button "Pildīt nākamo" at bounding box center [473, 261] width 102 height 29
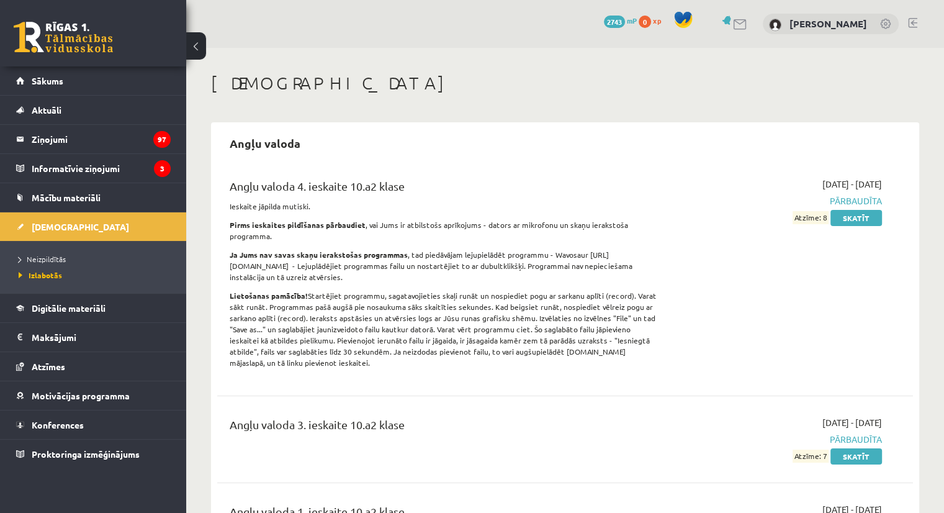
click at [612, 19] on span "2743" at bounding box center [614, 22] width 21 height 12
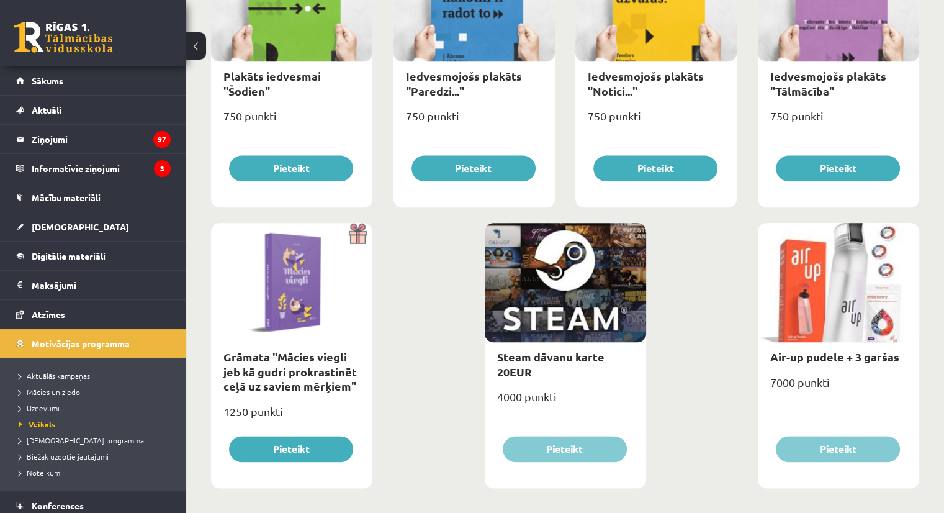
scroll to position [1395, 0]
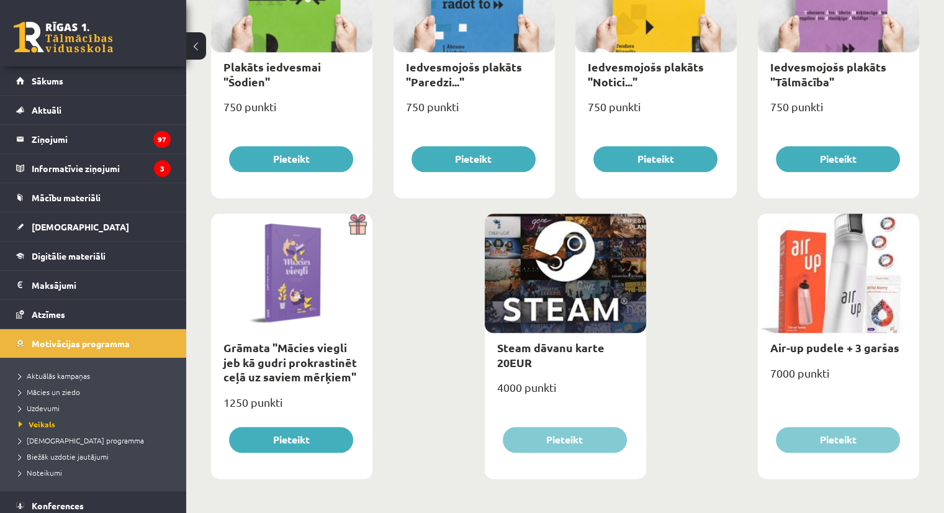
click at [550, 268] on div at bounding box center [565, 273] width 161 height 119
